Goal: Transaction & Acquisition: Download file/media

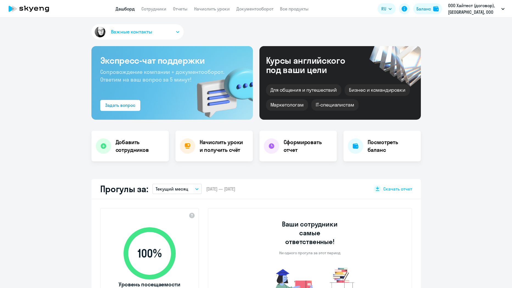
select select "30"
click at [322, 151] on h4 "Сформировать отчет" at bounding box center [308, 145] width 49 height 15
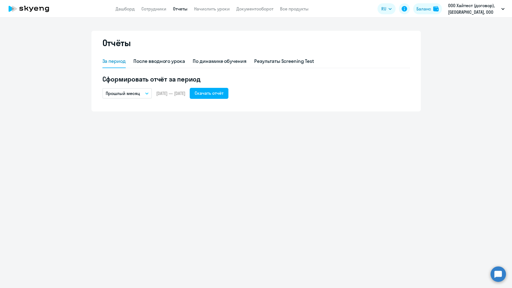
click at [147, 94] on button "Прошлый месяц" at bounding box center [126, 93] width 49 height 10
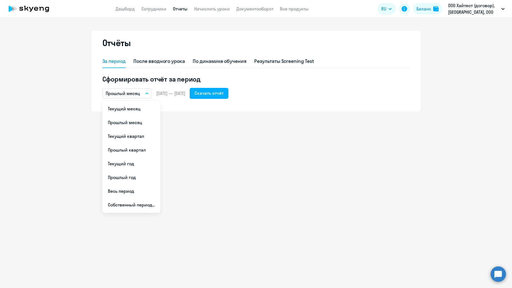
drag, startPoint x: 128, startPoint y: 109, endPoint x: 142, endPoint y: 103, distance: 15.9
click at [129, 108] on li "Текущий месяц" at bounding box center [131, 109] width 58 height 14
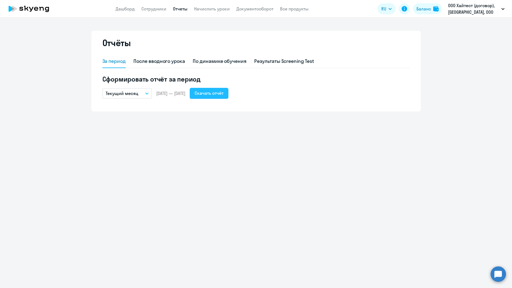
click at [223, 94] on div "Скачать отчёт" at bounding box center [209, 93] width 29 height 7
drag, startPoint x: 136, startPoint y: 204, endPoint x: 154, endPoint y: 194, distance: 20.8
click at [141, 201] on div "Отчёты За период После вводного урока По динамике обучения Результаты Screening…" at bounding box center [256, 153] width 512 height 270
